Goal: Go to known website: Go to known website

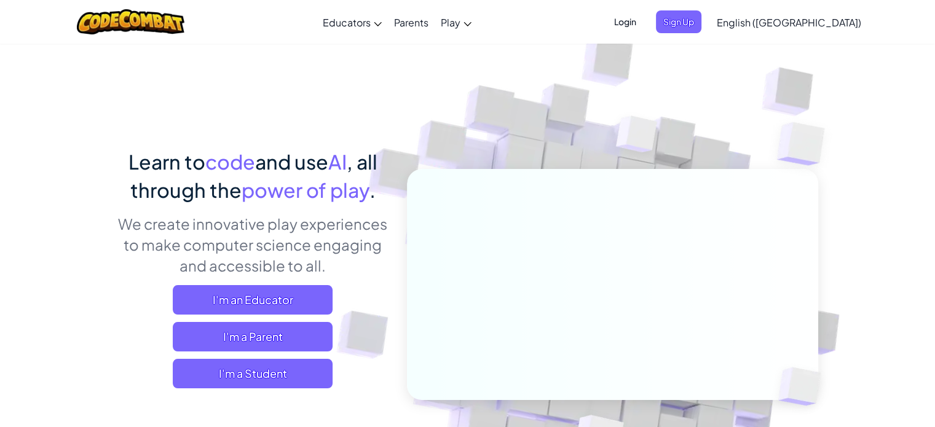
click at [643, 26] on span "Login" at bounding box center [624, 21] width 37 height 23
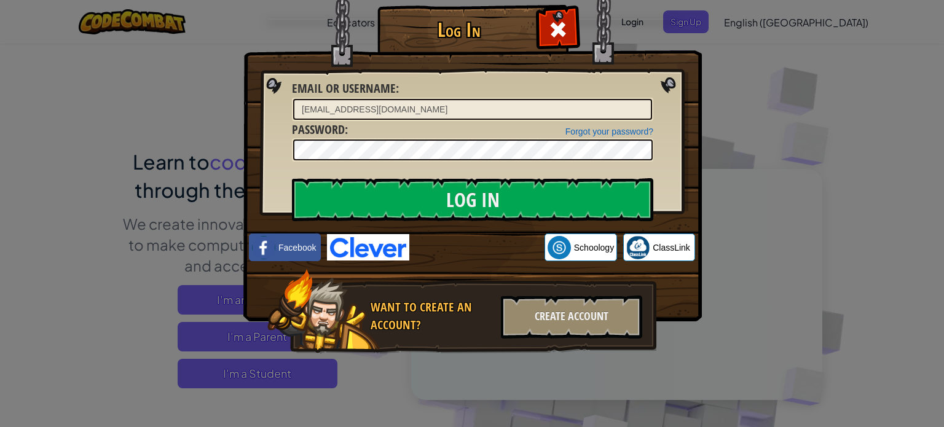
drag, startPoint x: 512, startPoint y: 92, endPoint x: 514, endPoint y: 106, distance: 14.2
click at [512, 96] on div "Email or Username : [EMAIL_ADDRESS][DOMAIN_NAME]" at bounding box center [472, 100] width 361 height 41
click at [514, 106] on input "[EMAIL_ADDRESS][DOMAIN_NAME]" at bounding box center [472, 109] width 359 height 21
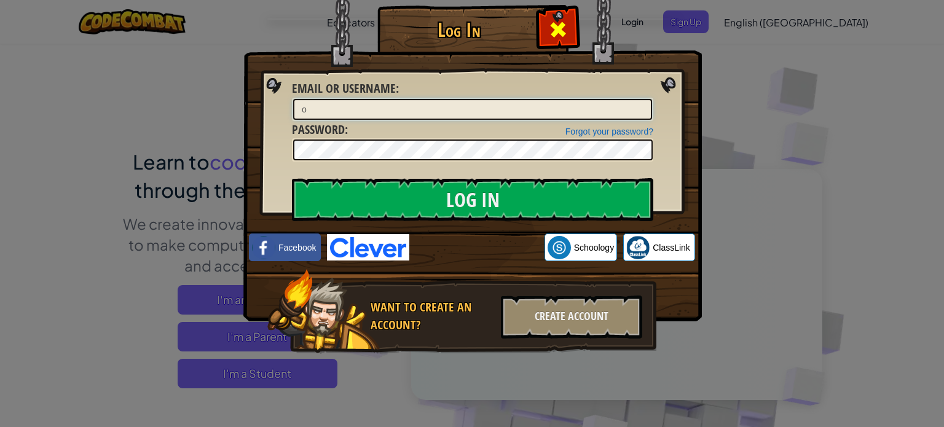
type input "o"
click at [570, 29] on div at bounding box center [557, 28] width 39 height 39
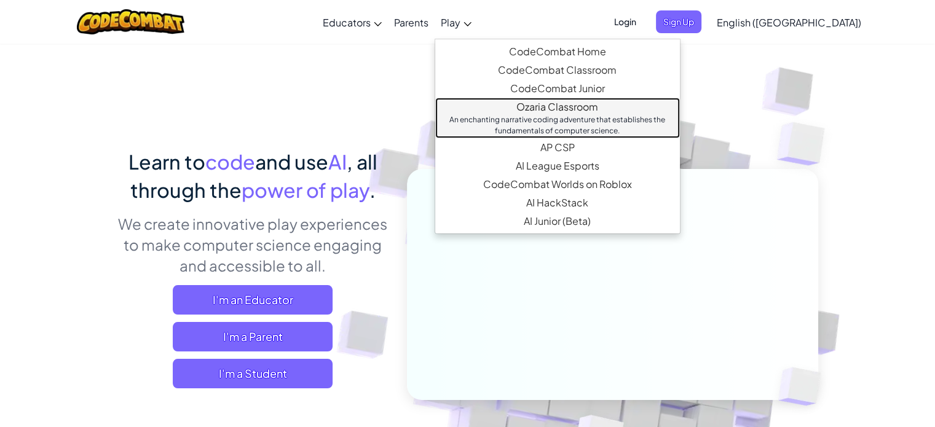
click at [609, 110] on link "Ozaria Classroom An enchanting narrative coding adventure that establishes the …" at bounding box center [557, 118] width 245 height 41
